Goal: Task Accomplishment & Management: Use online tool/utility

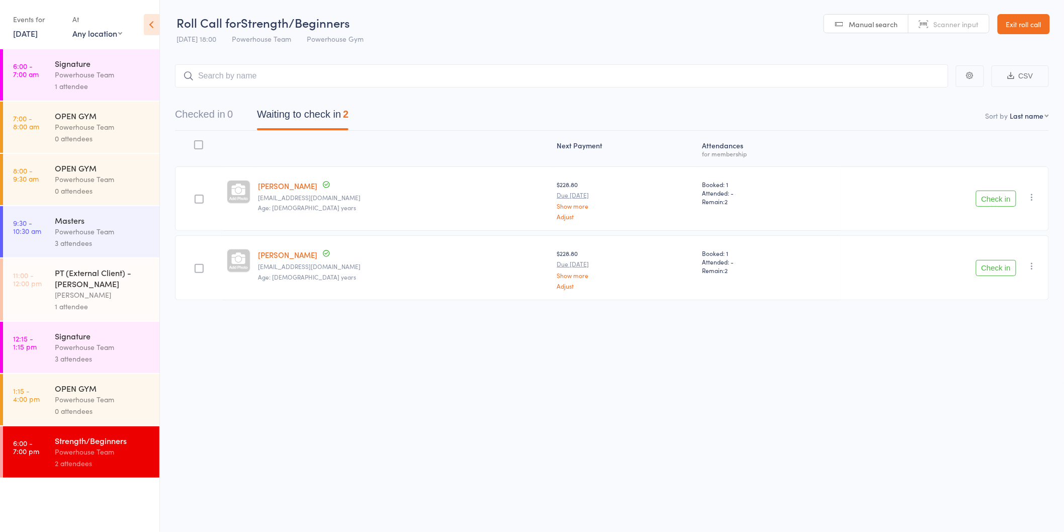
click at [1003, 198] on button "Check in" at bounding box center [996, 199] width 40 height 16
click at [997, 200] on button "Check in" at bounding box center [996, 199] width 40 height 16
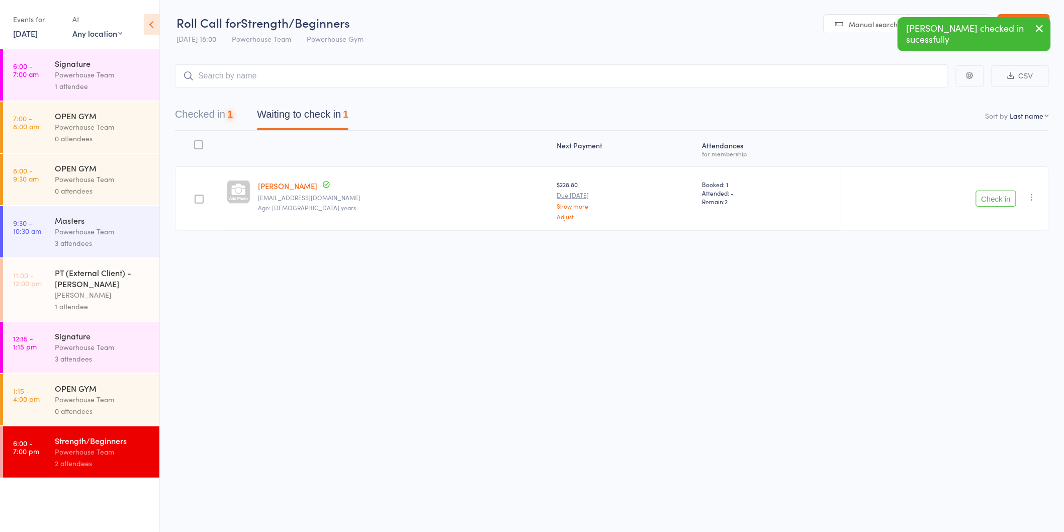
click at [997, 200] on button "Check in" at bounding box center [996, 199] width 40 height 16
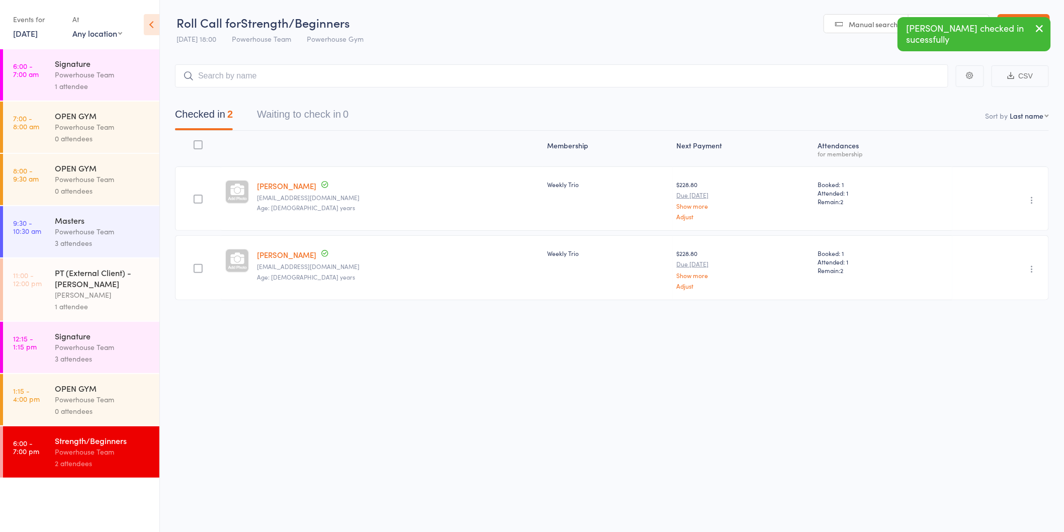
click at [38, 31] on link "[DATE]" at bounding box center [25, 33] width 25 height 11
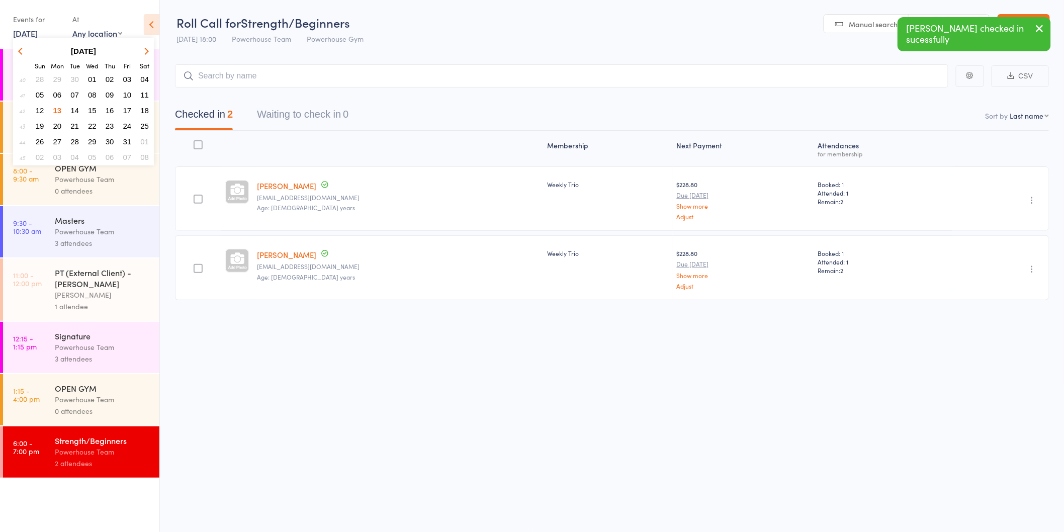
click at [74, 108] on span "14" at bounding box center [74, 110] width 9 height 9
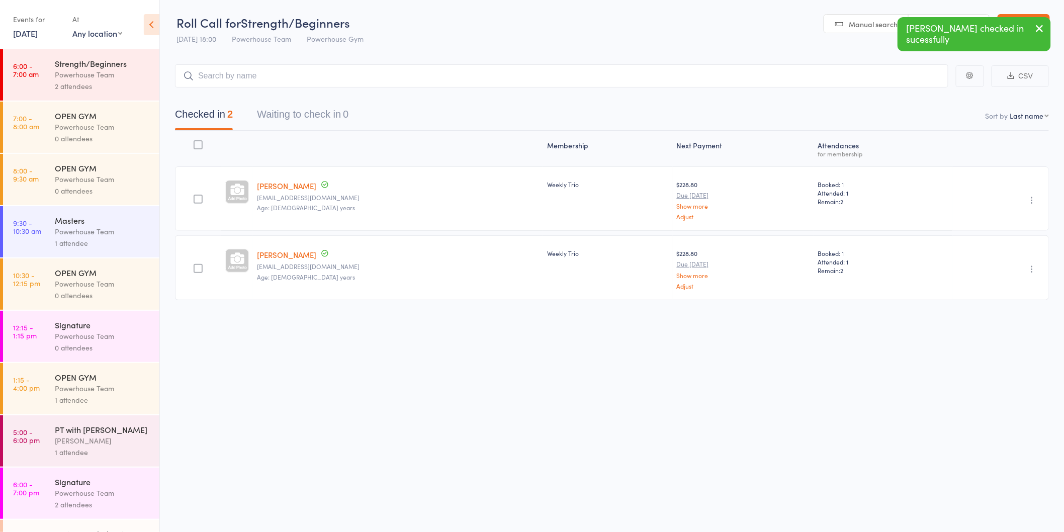
click at [91, 82] on div "2 attendees" at bounding box center [103, 86] width 96 height 12
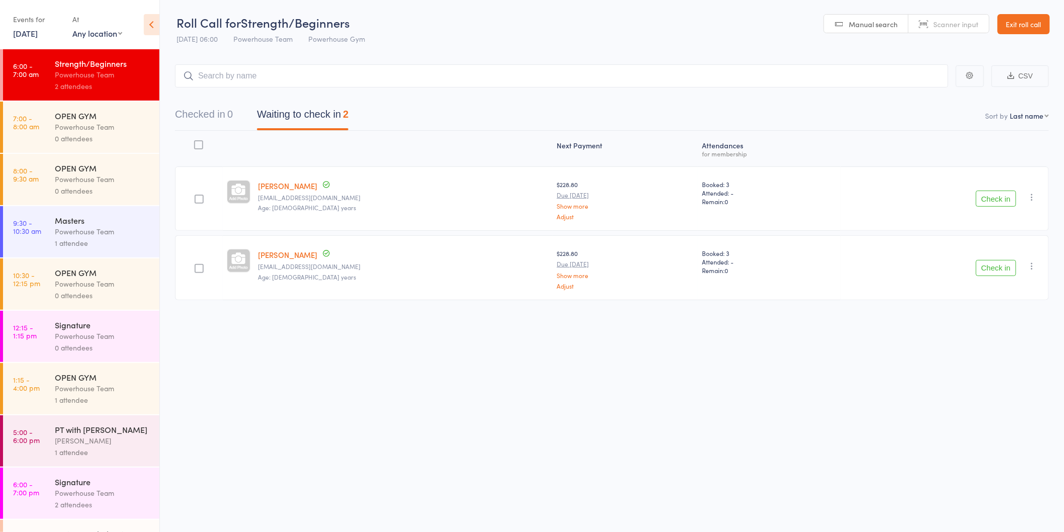
click at [36, 37] on link "[DATE]" at bounding box center [25, 33] width 25 height 11
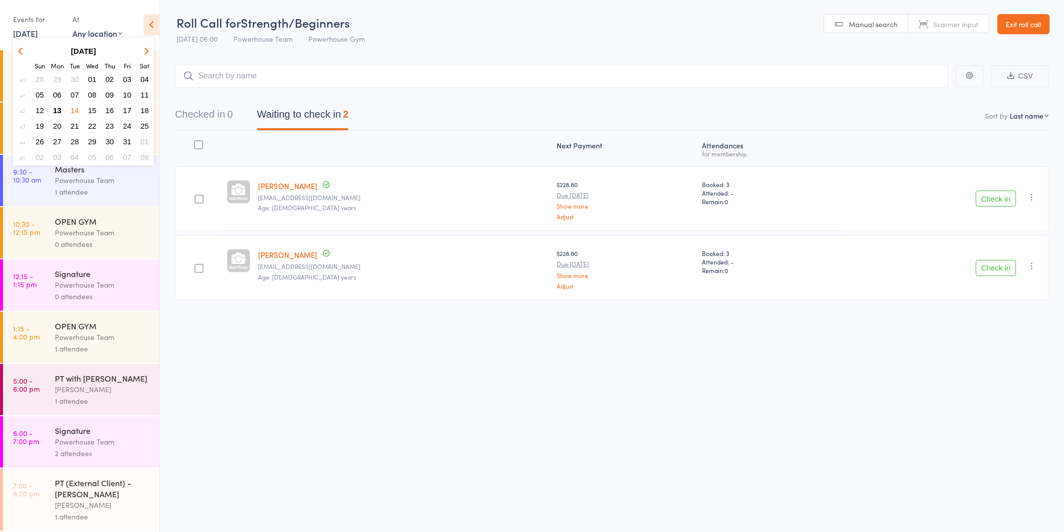
scroll to position [63, 0]
click at [89, 456] on div "2 attendees" at bounding box center [103, 454] width 96 height 12
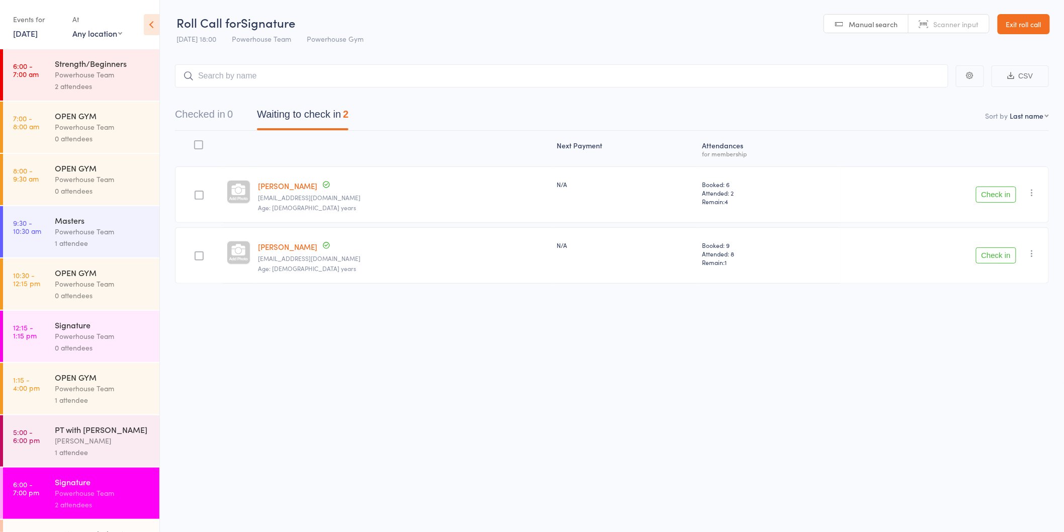
click at [35, 36] on link "[DATE]" at bounding box center [25, 33] width 25 height 11
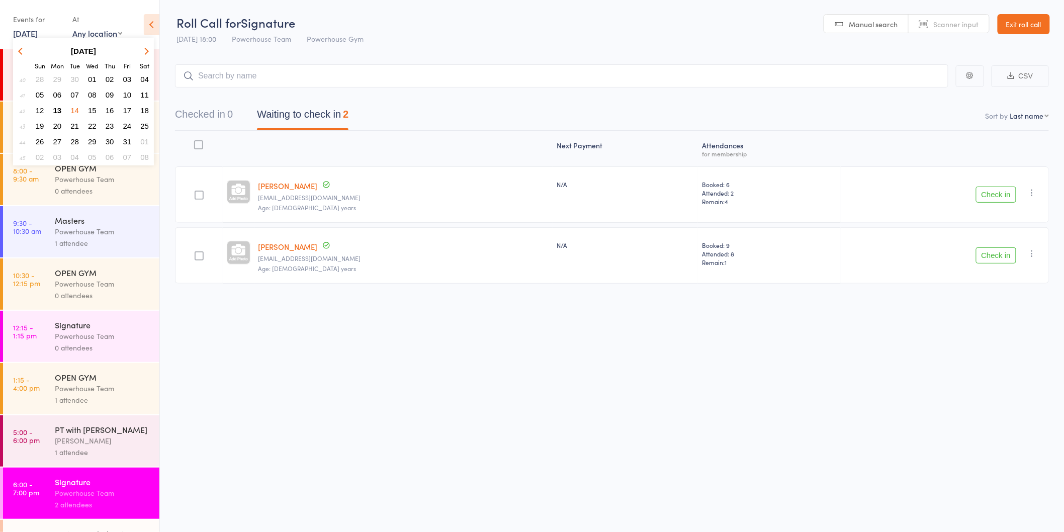
click at [62, 106] on button "13" at bounding box center [58, 111] width 16 height 14
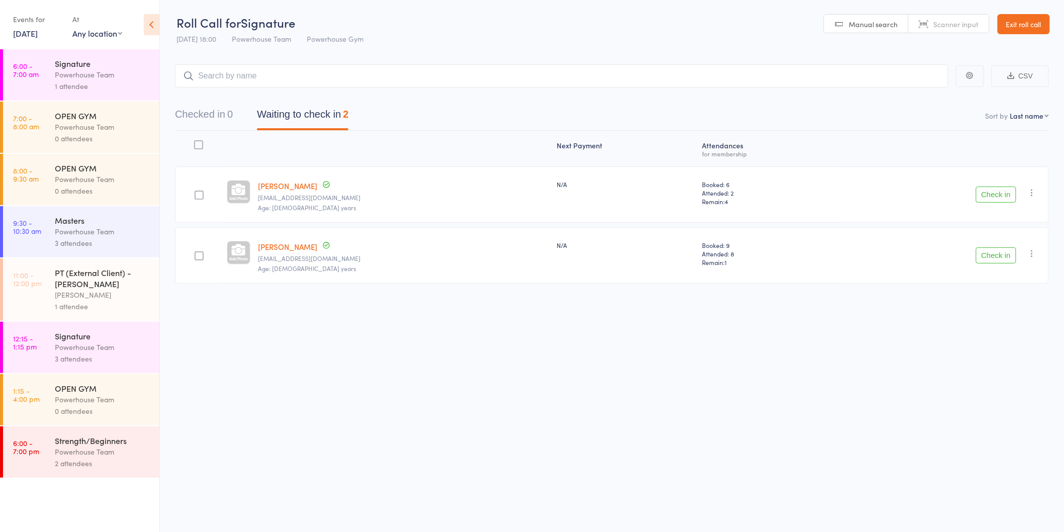
click at [109, 446] on div "Strength/Beginners" at bounding box center [103, 440] width 96 height 11
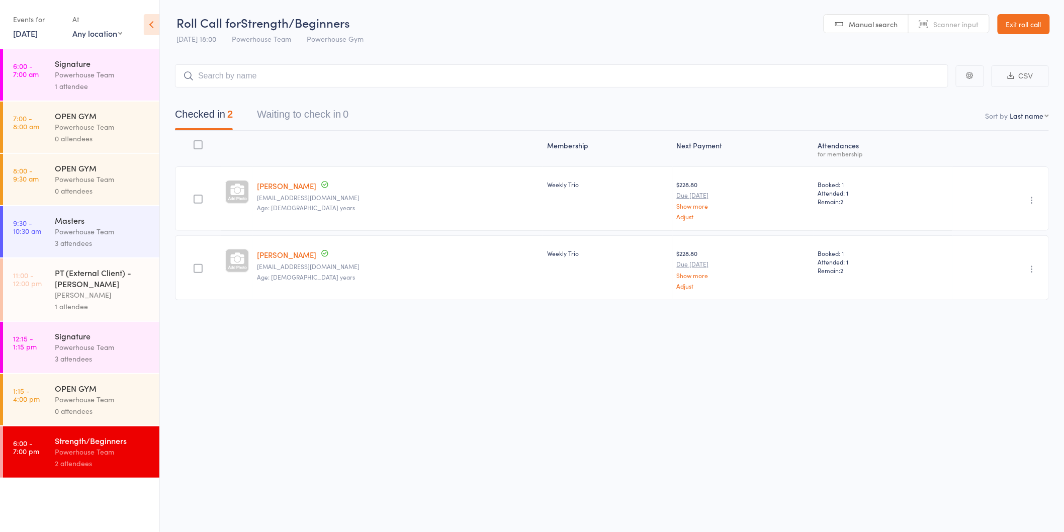
click at [29, 33] on link "[DATE]" at bounding box center [25, 33] width 25 height 11
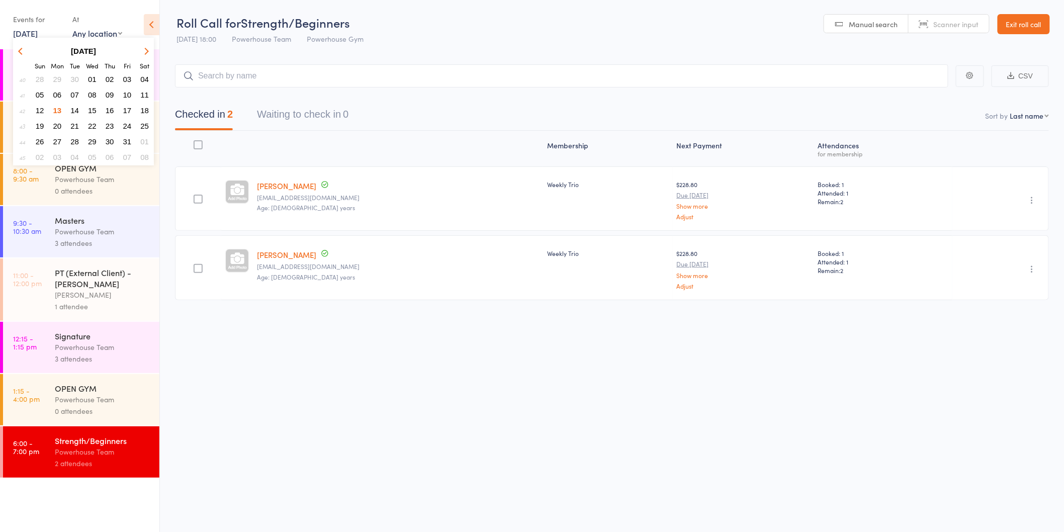
click at [73, 106] on span "14" at bounding box center [74, 110] width 9 height 9
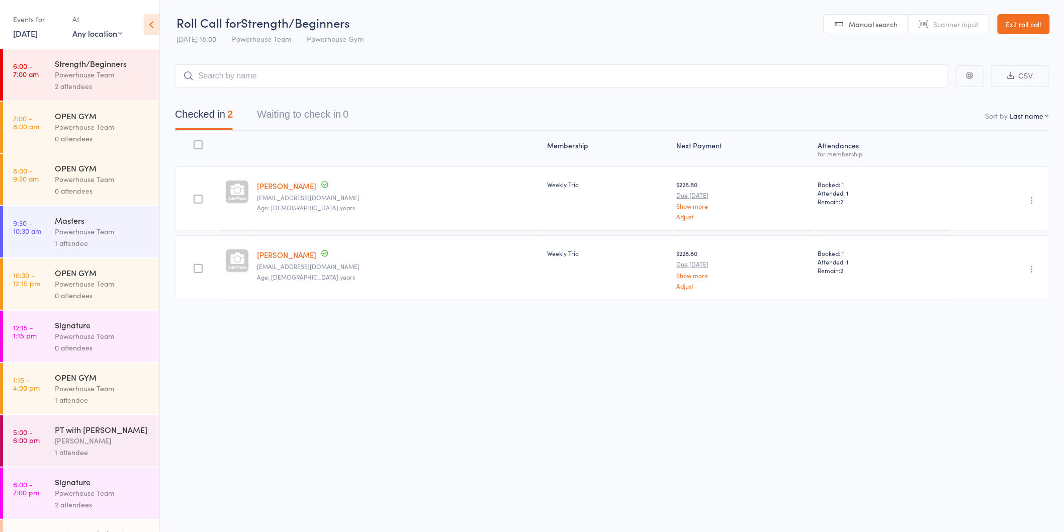
click at [96, 86] on div "2 attendees" at bounding box center [103, 86] width 96 height 12
